Goal: Information Seeking & Learning: Learn about a topic

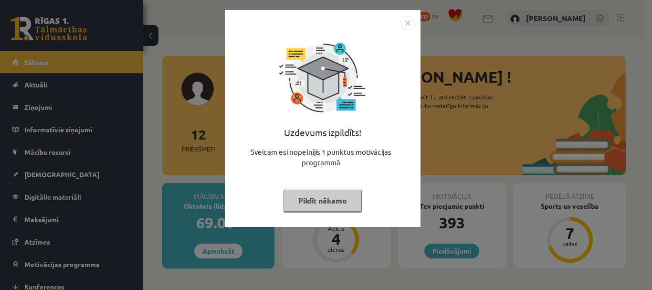
click at [336, 209] on button "Pildīt nākamo" at bounding box center [322, 200] width 78 height 22
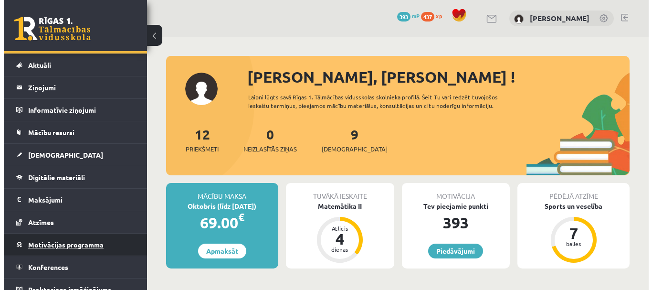
scroll to position [30, 0]
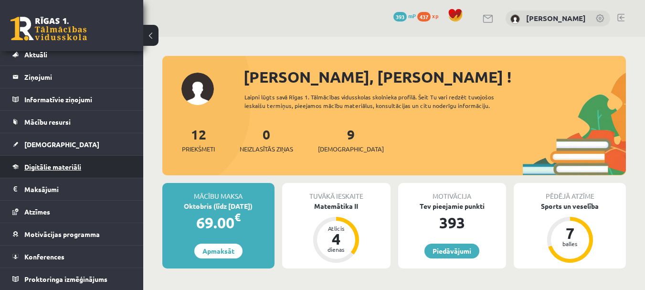
click at [49, 169] on span "Digitālie materiāli" at bounding box center [52, 166] width 57 height 9
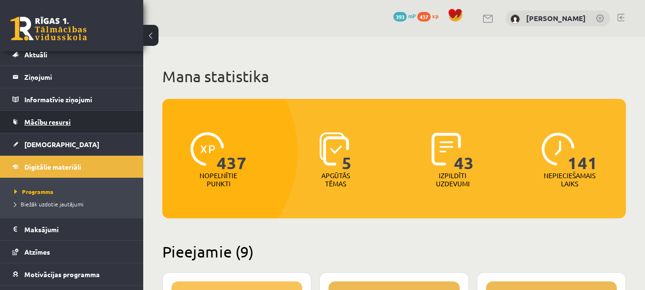
click at [41, 125] on link "Mācību resursi" at bounding box center [71, 122] width 119 height 22
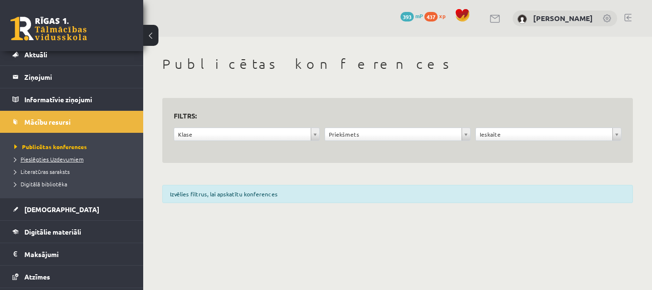
click at [60, 159] on span "Pieslēgties Uzdevumiem" at bounding box center [48, 159] width 69 height 8
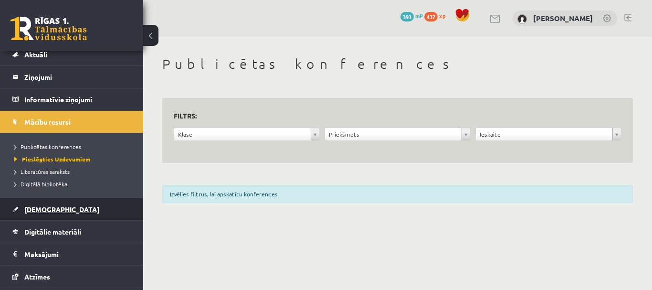
click at [53, 213] on link "[DEMOGRAPHIC_DATA]" at bounding box center [71, 209] width 119 height 22
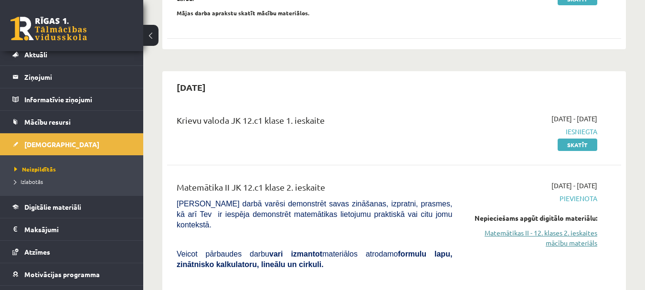
scroll to position [191, 0]
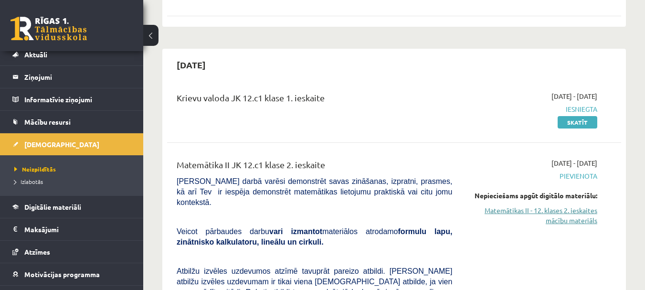
click at [552, 216] on link "Matemātikas II - 12. klases 2. ieskaites mācību materiāls" at bounding box center [531, 215] width 131 height 20
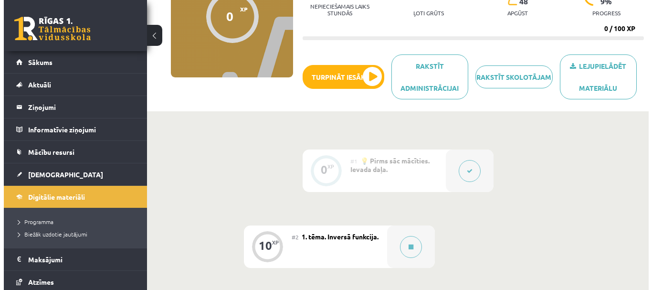
scroll to position [143, 0]
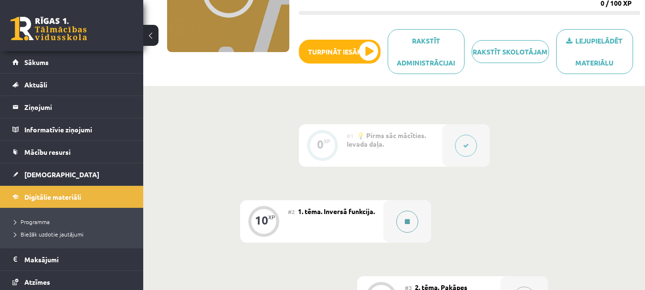
click at [400, 221] on button at bounding box center [407, 221] width 22 height 22
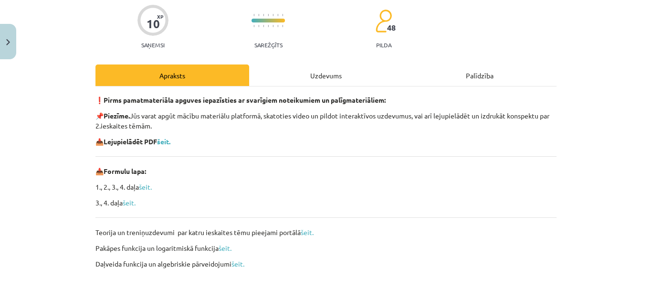
scroll to position [95, 0]
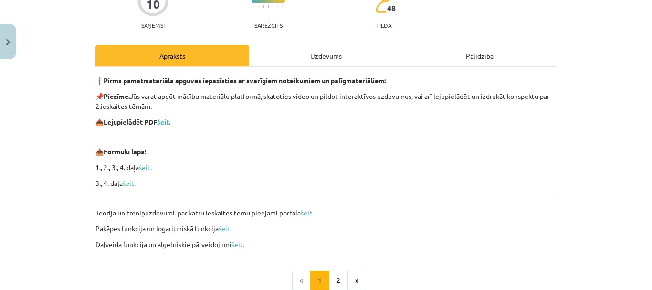
click at [157, 122] on b "Lejupielādēt PDF" at bounding box center [130, 121] width 53 height 9
click at [161, 123] on b "šeit." at bounding box center [163, 121] width 13 height 9
